Goal: Information Seeking & Learning: Learn about a topic

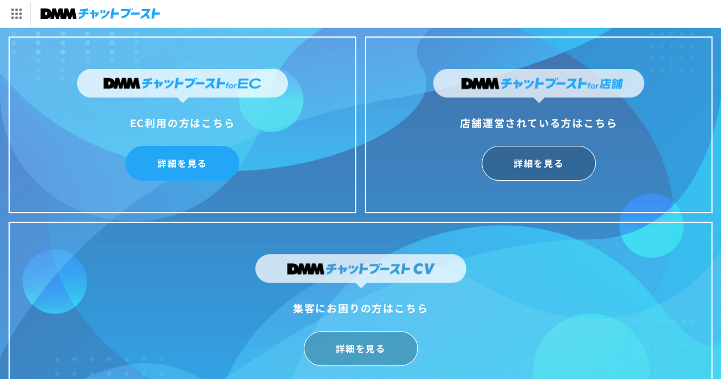
click at [210, 176] on link "詳細を見る" at bounding box center [182, 163] width 114 height 35
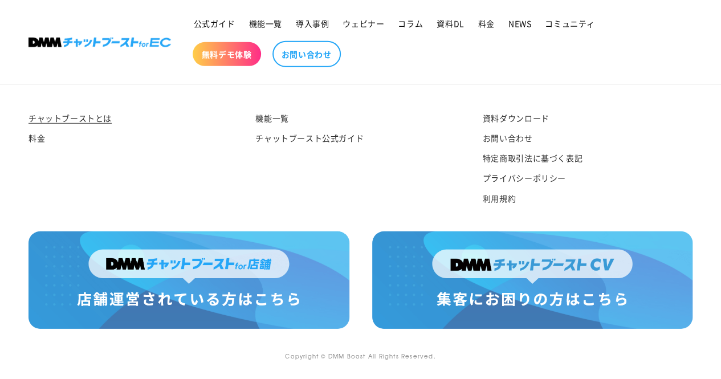
scroll to position [5985, 0]
